Goal: Information Seeking & Learning: Learn about a topic

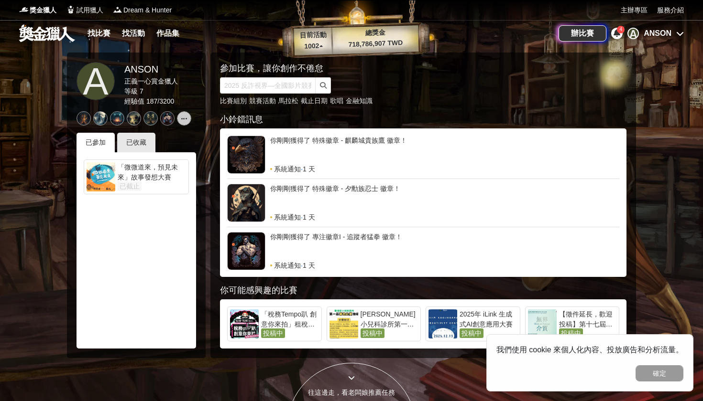
click at [619, 31] on span "4" at bounding box center [620, 29] width 3 height 5
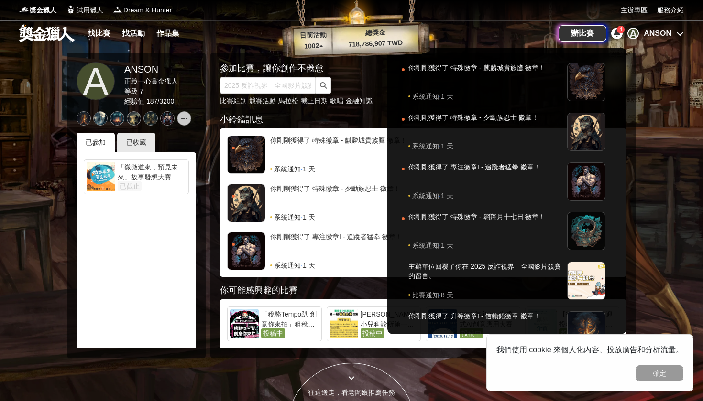
click at [619, 31] on span "4" at bounding box center [620, 29] width 3 height 5
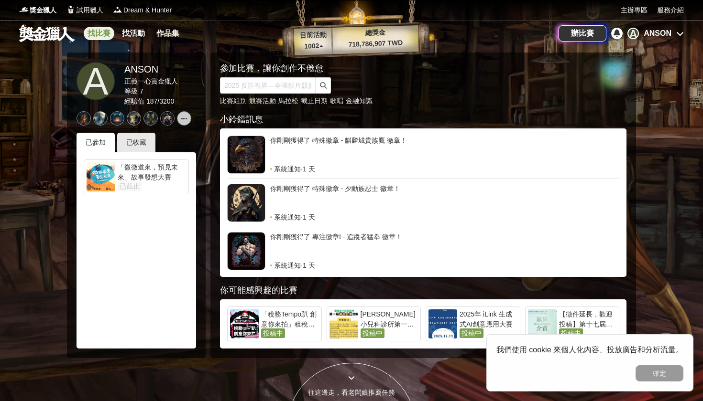
click at [101, 31] on link "找比賽" at bounding box center [99, 33] width 31 height 13
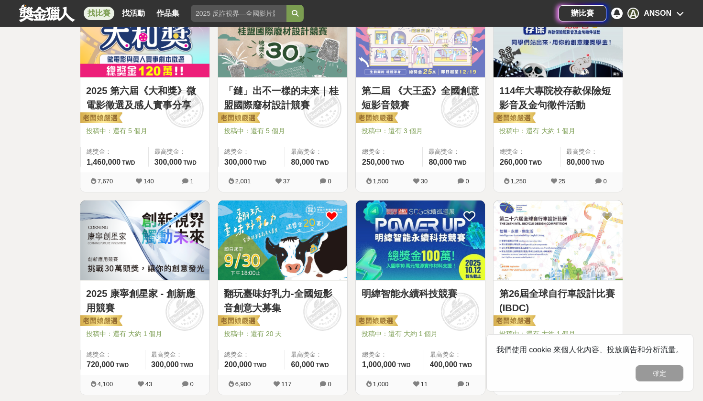
scroll to position [482, 0]
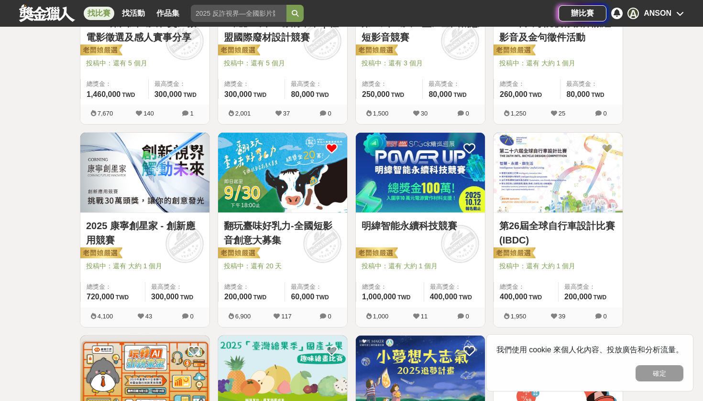
click at [319, 186] on img at bounding box center [282, 173] width 129 height 80
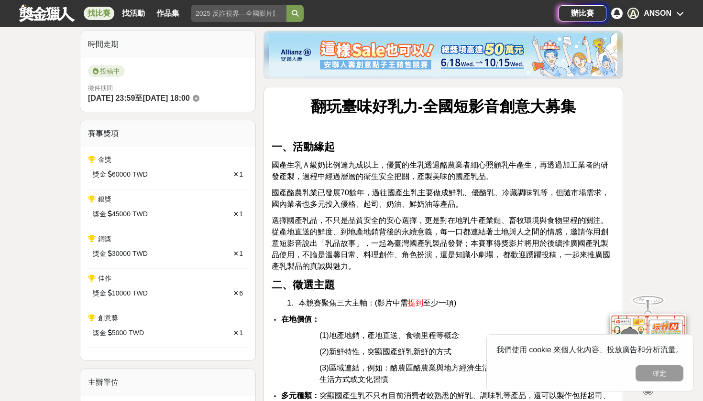
scroll to position [260, 0]
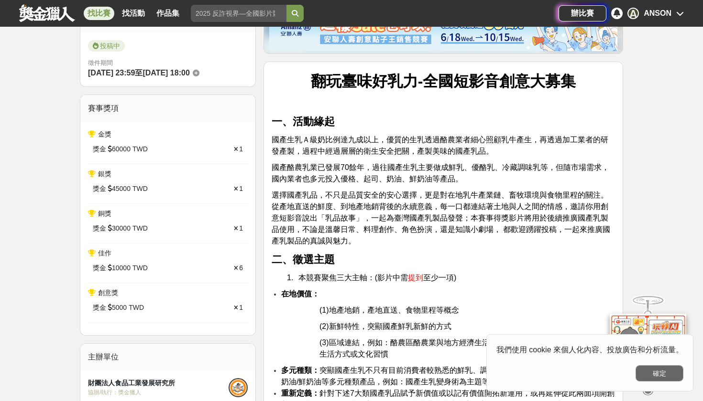
click at [659, 375] on button "確定" at bounding box center [659, 374] width 48 height 16
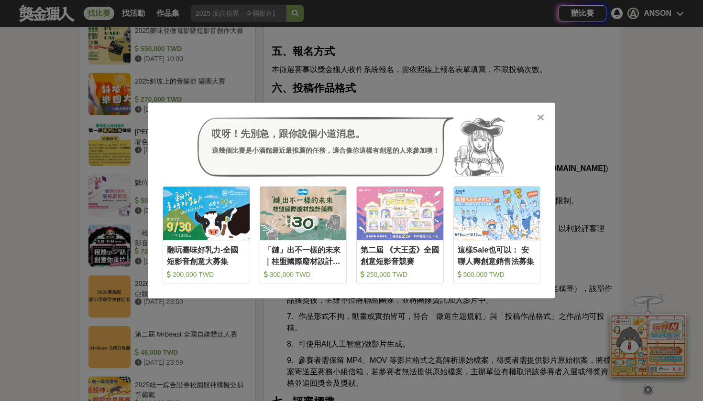
scroll to position [1016, 0]
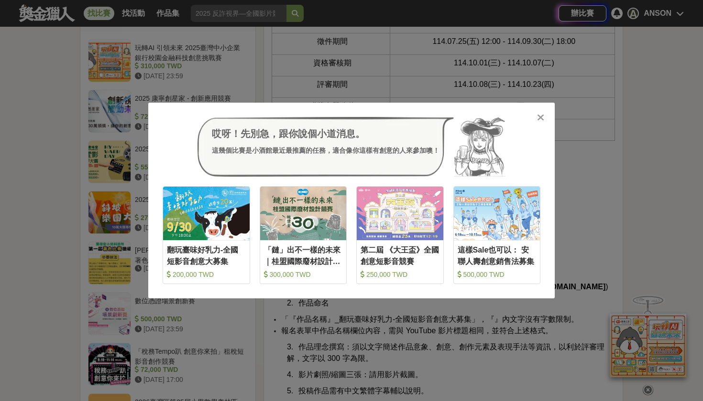
click at [539, 113] on icon at bounding box center [540, 118] width 7 height 10
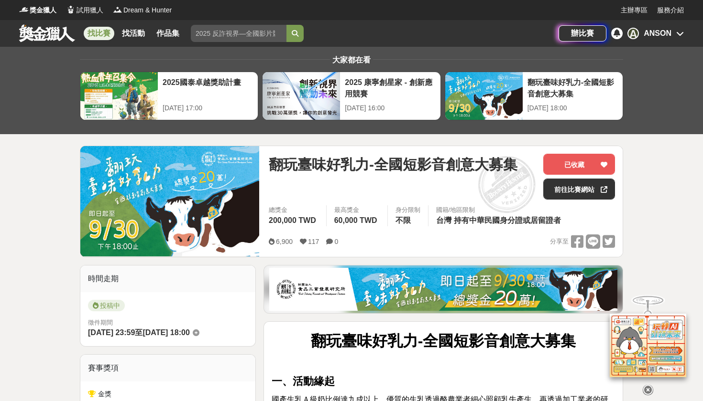
scroll to position [0, 0]
click at [585, 191] on link "前往比賽網站" at bounding box center [579, 189] width 72 height 21
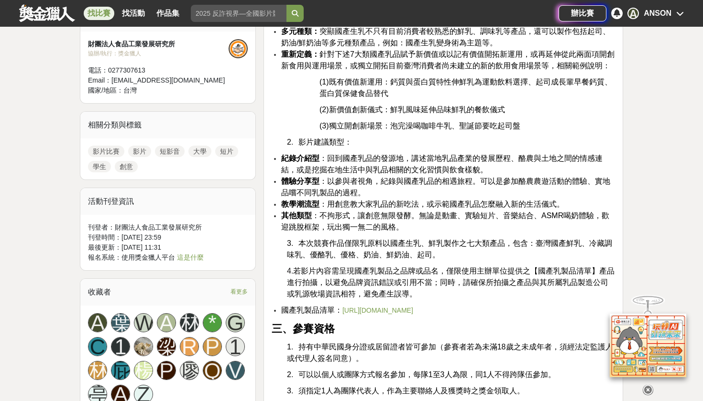
scroll to position [742, 0]
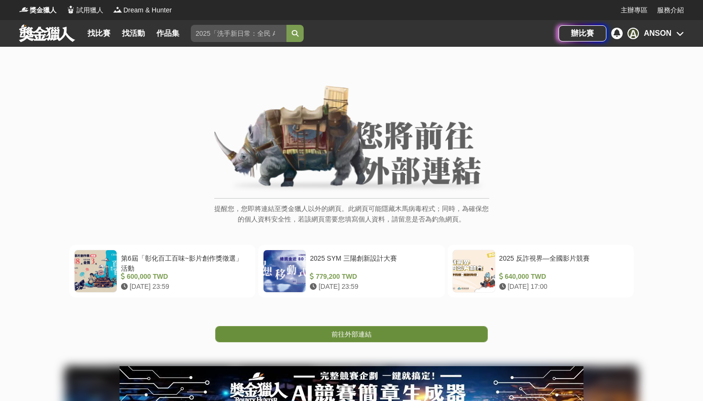
click at [366, 331] on span "前往外部連結" at bounding box center [351, 335] width 40 height 8
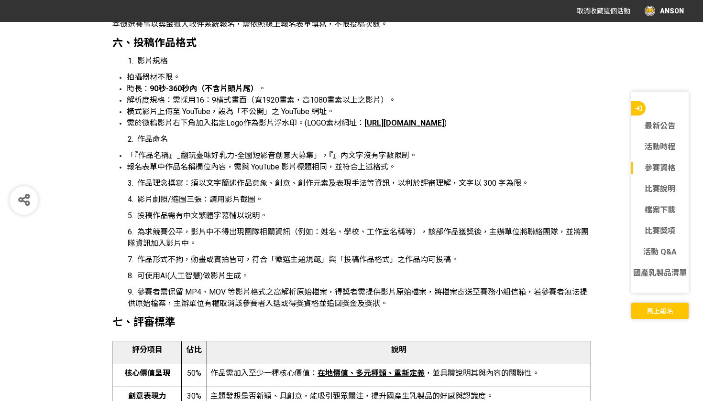
scroll to position [1553, 0]
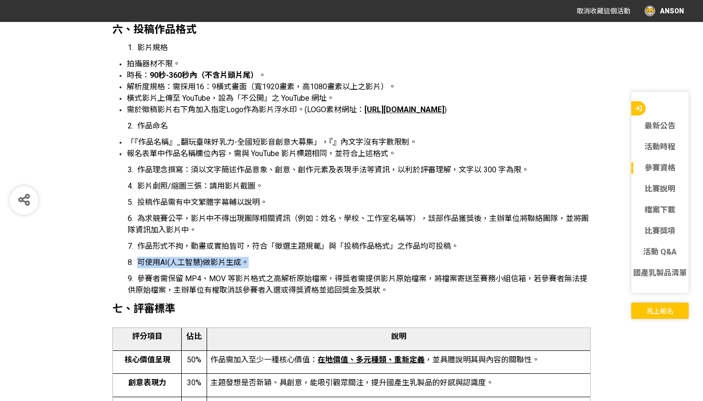
drag, startPoint x: 141, startPoint y: 272, endPoint x: 251, endPoint y: 277, distance: 110.0
click at [251, 269] on p "8. 可使用AI(人工智慧)做影片生成。" at bounding box center [359, 262] width 463 height 11
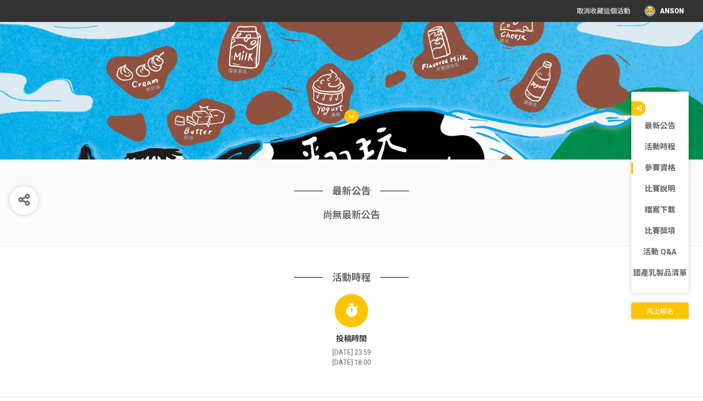
scroll to position [509, 0]
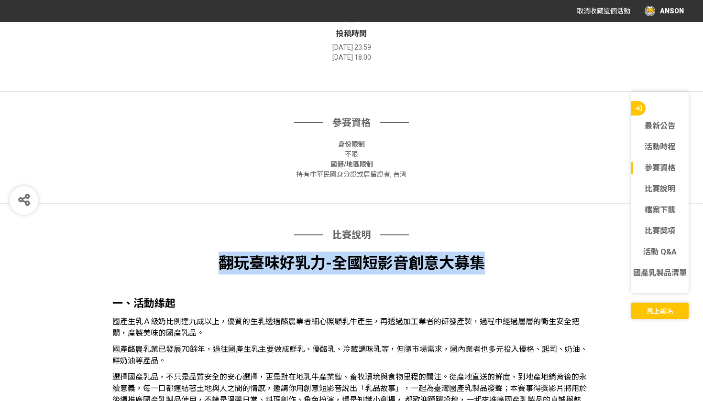
copy strong "翻玩臺味好乳力-全國短影音創意大募集"
drag, startPoint x: 218, startPoint y: 259, endPoint x: 508, endPoint y: 265, distance: 290.2
click at [508, 265] on p "翻玩臺味好乳力-全國短影音創意大募集" at bounding box center [351, 263] width 478 height 23
copy strong "翻玩臺味好乳力-全國短影音創意大募集"
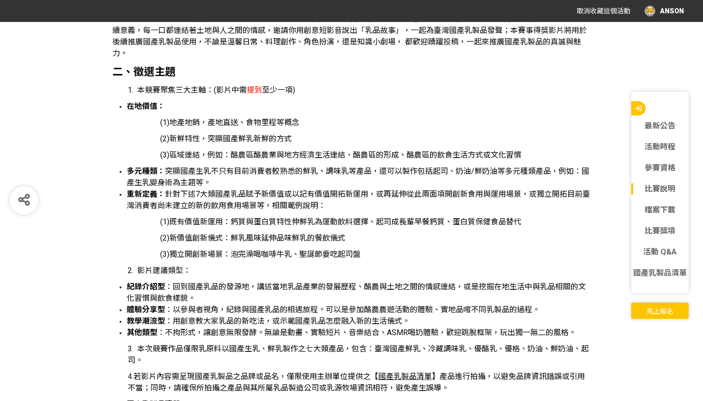
scroll to position [844, 0]
